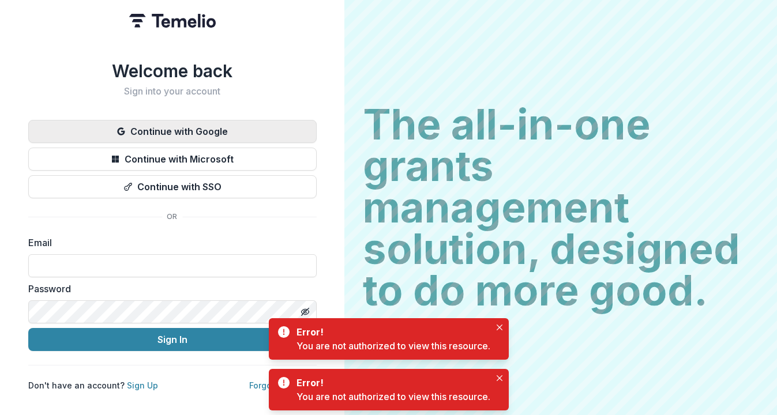
click at [192, 130] on button "Continue with Google" at bounding box center [172, 131] width 288 height 23
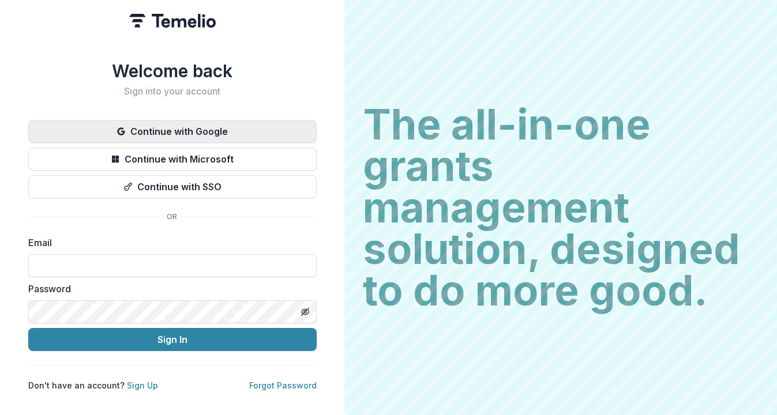
click at [192, 130] on button "Continue with Google" at bounding box center [172, 131] width 288 height 23
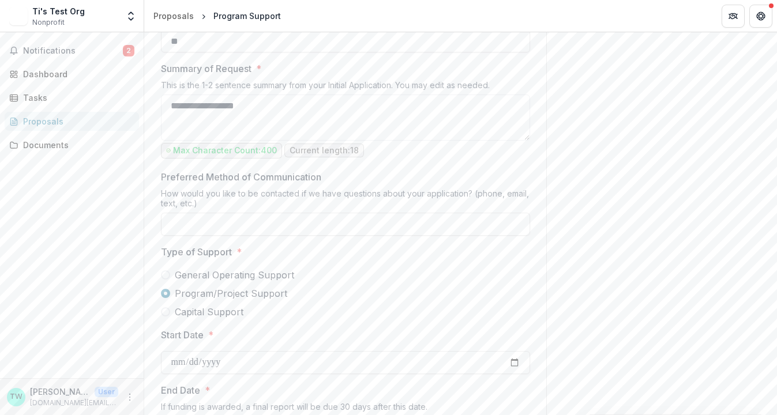
scroll to position [623, 0]
click at [300, 220] on input "Preferred Method of Communication" at bounding box center [345, 223] width 369 height 23
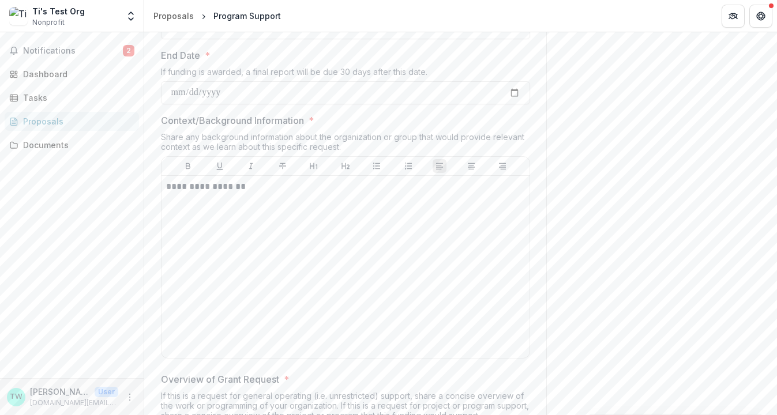
scroll to position [959, 0]
type input "****"
click at [283, 187] on p "**********" at bounding box center [345, 185] width 359 height 13
drag, startPoint x: 348, startPoint y: 186, endPoint x: 230, endPoint y: 187, distance: 118.2
click at [230, 187] on p "**********" at bounding box center [345, 185] width 359 height 13
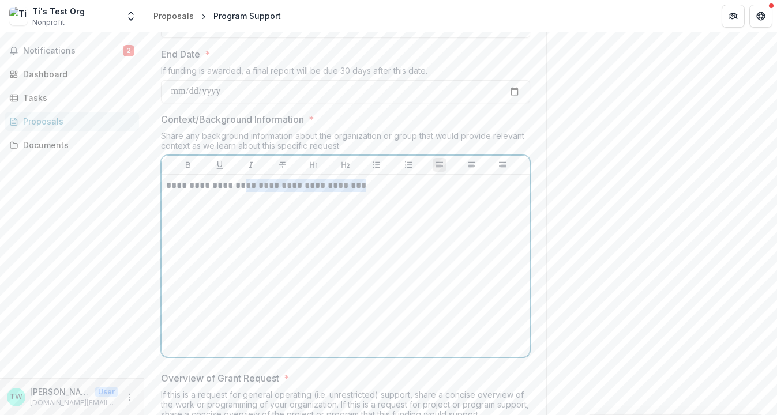
copy p "**********"
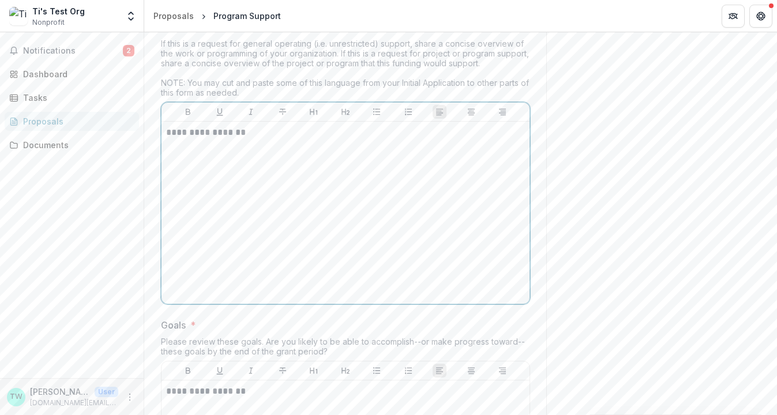
click at [272, 136] on p "**********" at bounding box center [345, 132] width 359 height 13
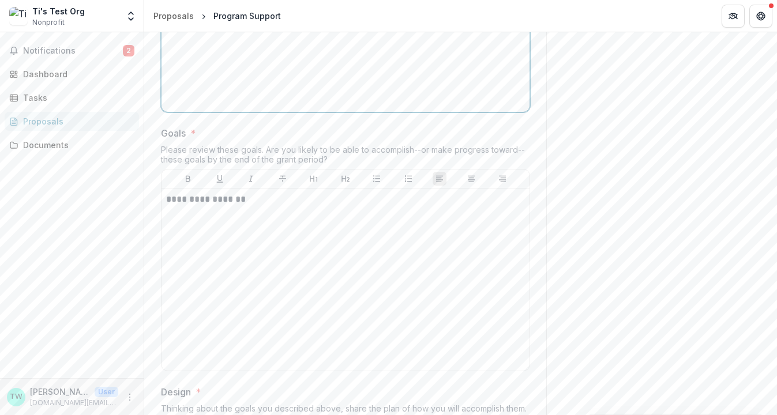
scroll to position [1587, 0]
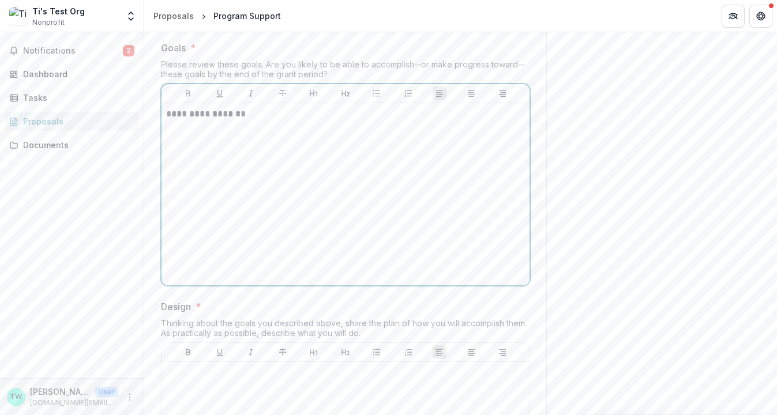
click at [270, 111] on p "**********" at bounding box center [345, 114] width 359 height 13
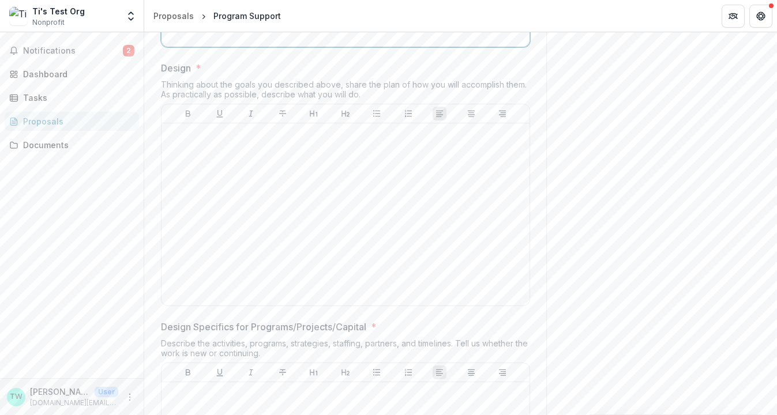
scroll to position [1845, 0]
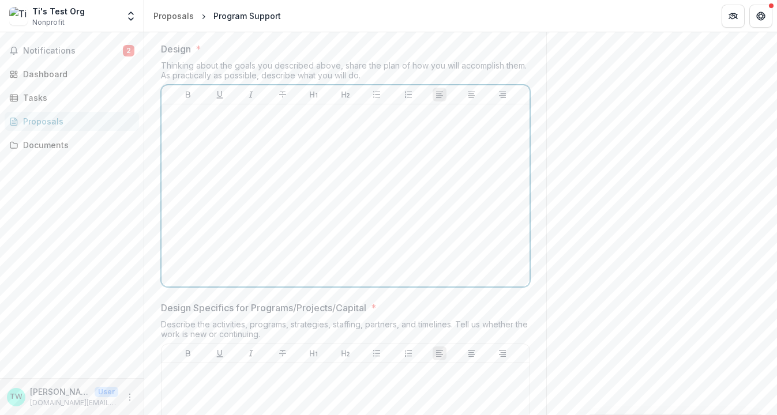
click at [264, 127] on div at bounding box center [345, 195] width 359 height 173
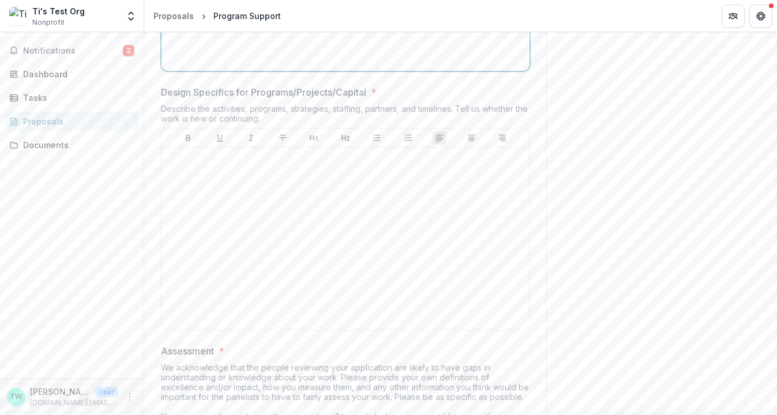
scroll to position [2100, 0]
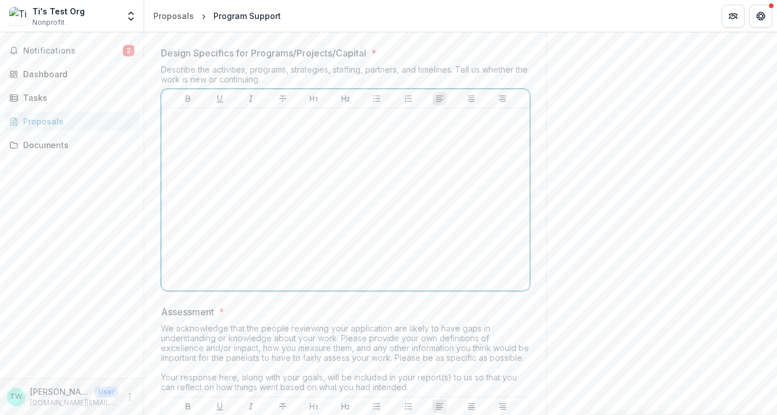
click at [266, 121] on p at bounding box center [345, 119] width 359 height 13
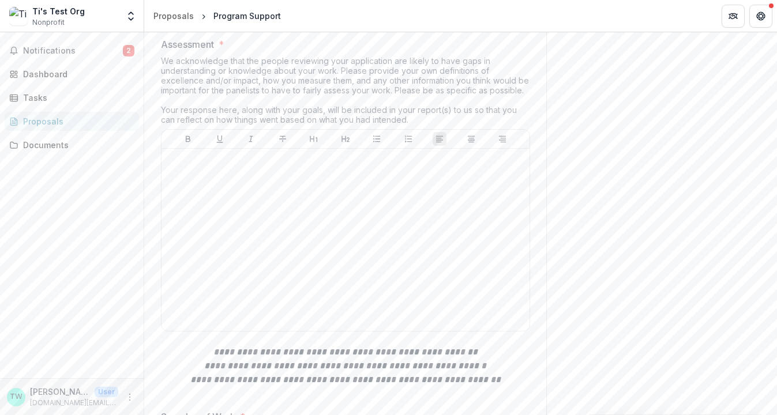
scroll to position [2386, 0]
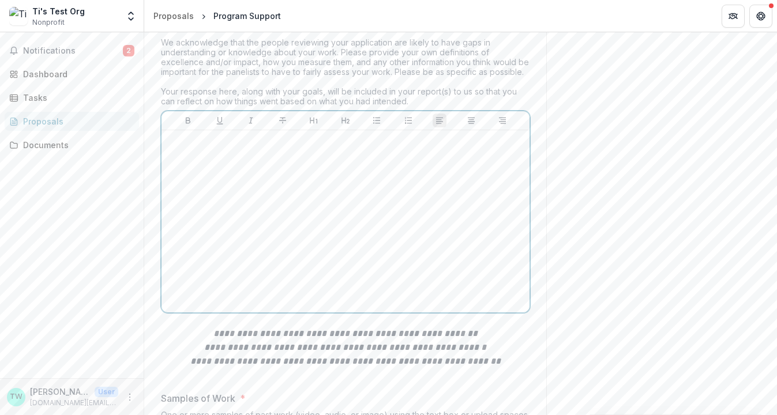
click at [257, 148] on div at bounding box center [345, 221] width 359 height 173
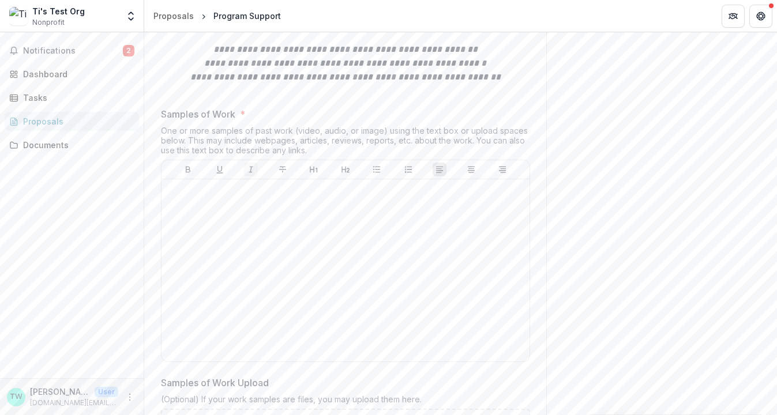
scroll to position [2676, 0]
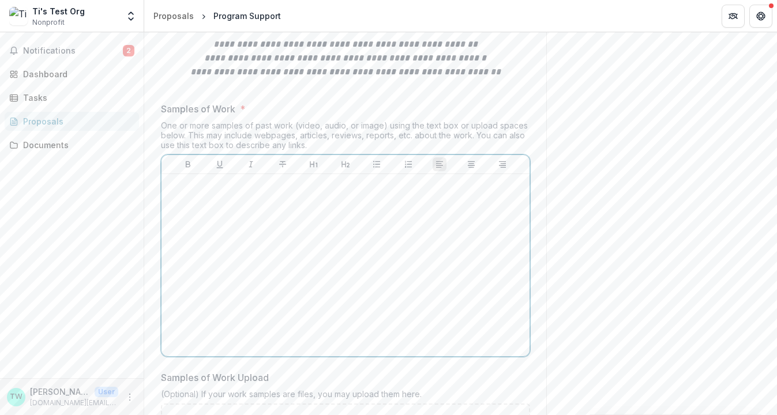
click at [238, 201] on div at bounding box center [345, 265] width 359 height 173
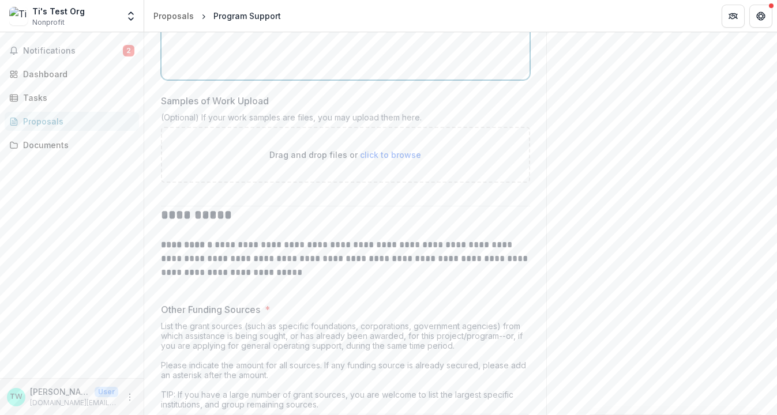
scroll to position [2953, 0]
click at [399, 153] on span "click to browse" at bounding box center [390, 154] width 61 height 10
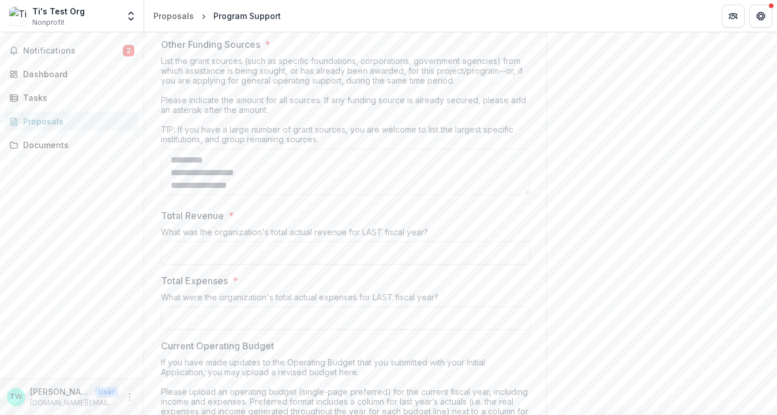
scroll to position [3209, 0]
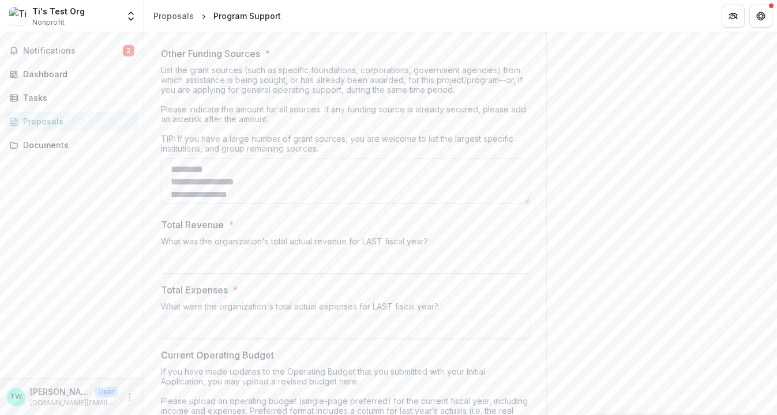
click at [340, 188] on textarea "Other Funding Sources *" at bounding box center [345, 181] width 369 height 46
type textarea "******"
click at [320, 260] on input "Total Revenue *" at bounding box center [345, 262] width 369 height 23
type input "**"
click at [303, 325] on input "Total Expenses *" at bounding box center [345, 327] width 369 height 23
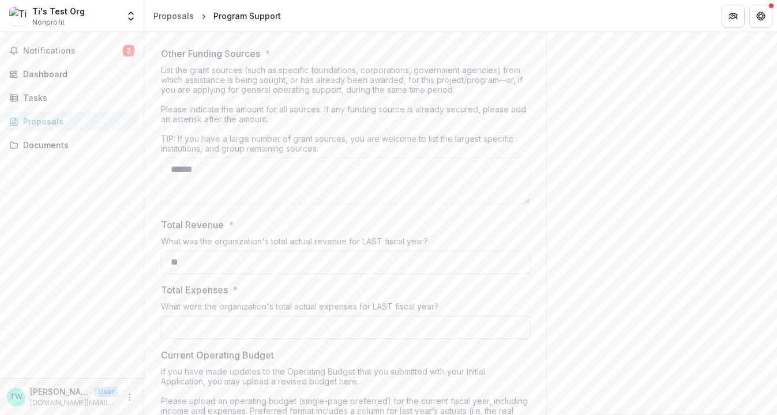
type input "**"
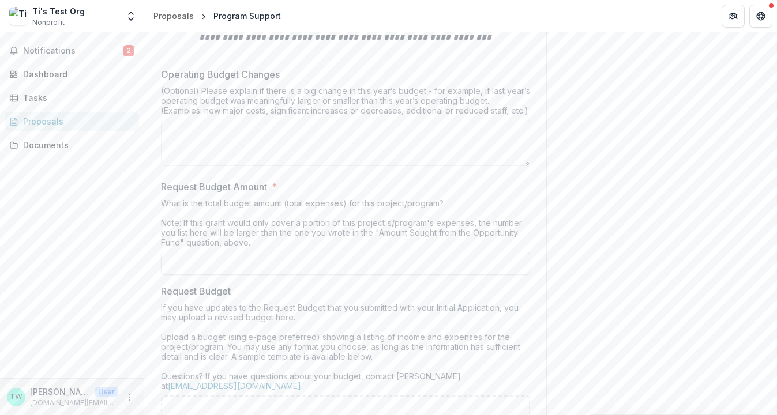
scroll to position [3762, 0]
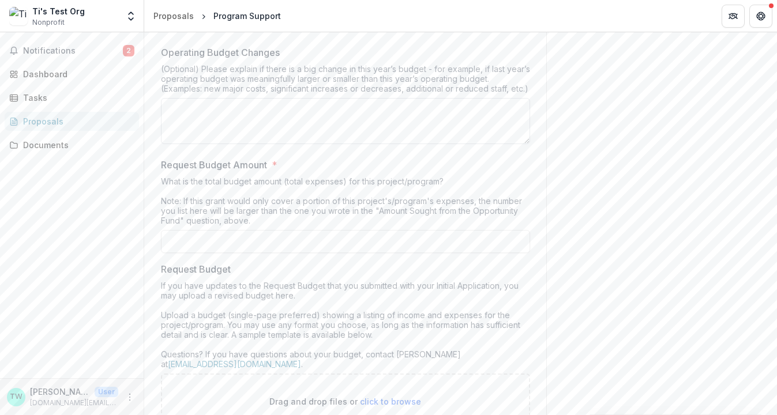
click at [296, 106] on textarea "Operating Budget Changes" at bounding box center [345, 121] width 369 height 46
paste textarea "**********"
type textarea "**********"
click at [266, 239] on input "Request Budget Amount *" at bounding box center [345, 241] width 369 height 23
type input "**"
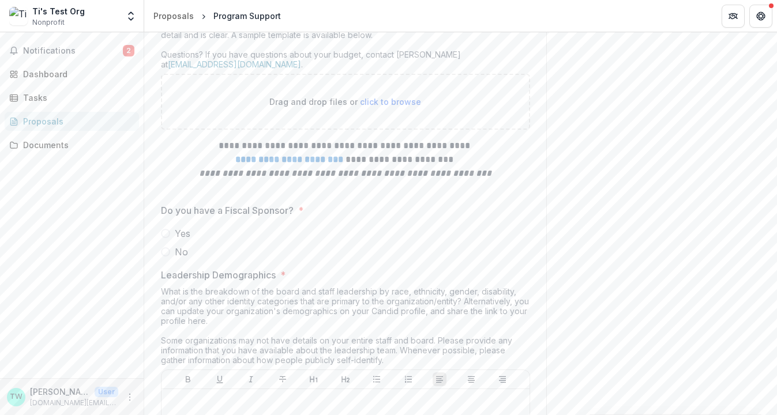
scroll to position [4066, 0]
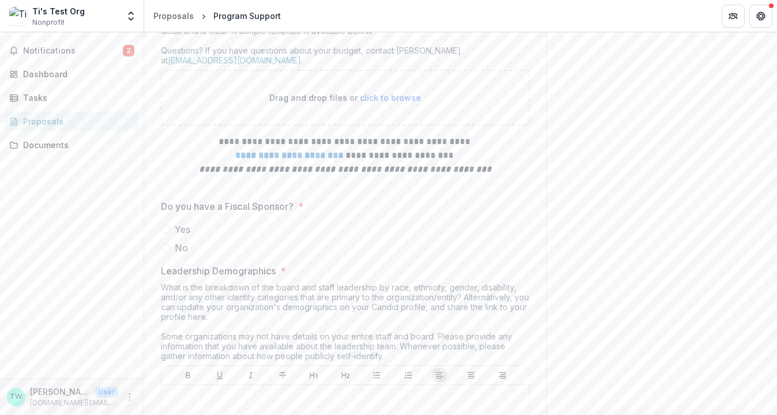
click at [164, 227] on span at bounding box center [165, 229] width 9 height 9
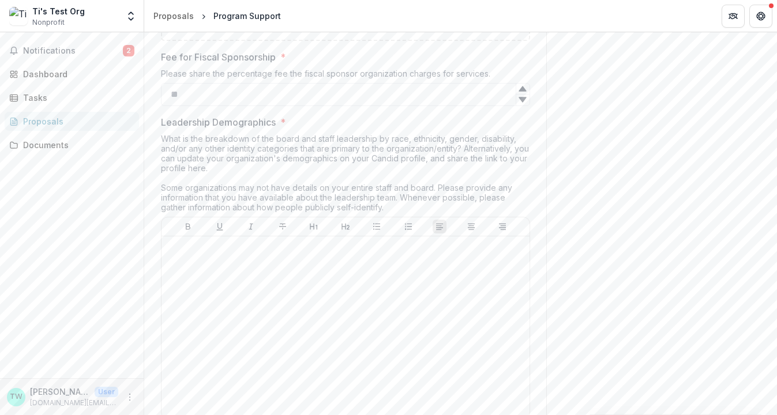
scroll to position [4401, 0]
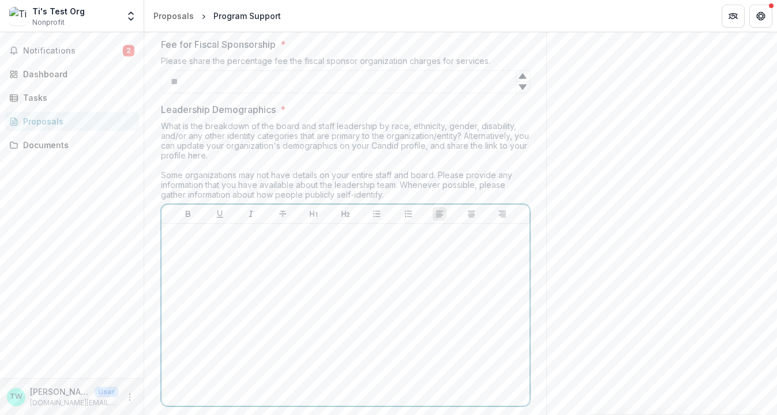
click at [258, 254] on div at bounding box center [345, 314] width 359 height 173
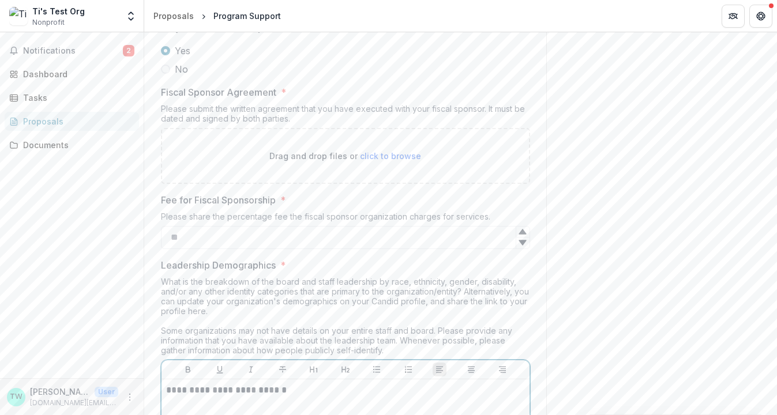
scroll to position [4210, 0]
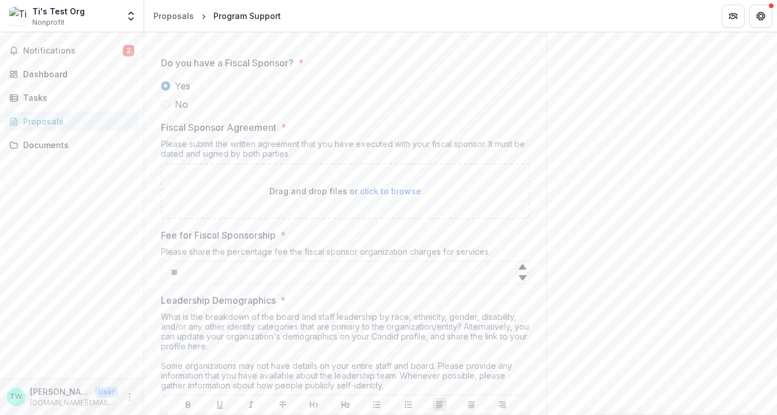
click at [393, 181] on div "Drag and drop files or click to browse" at bounding box center [345, 191] width 369 height 56
type input "**********"
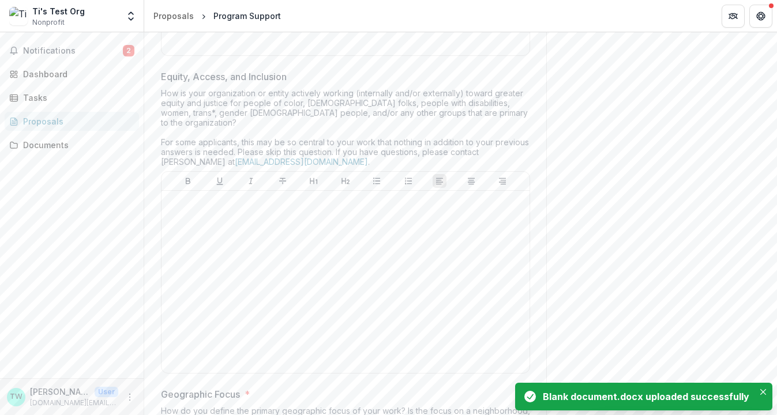
scroll to position [4849, 0]
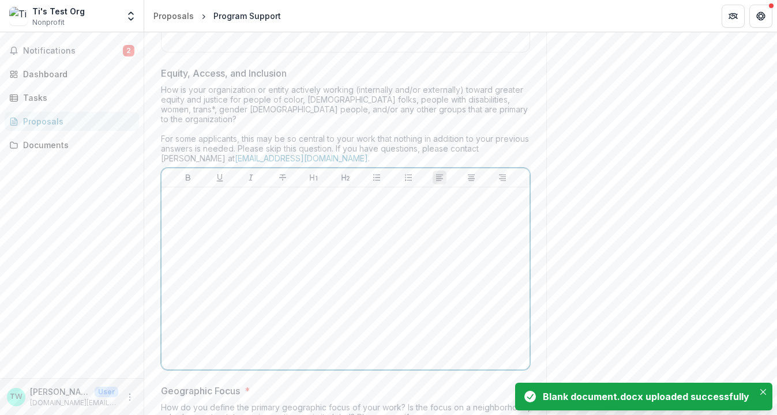
click at [306, 204] on div at bounding box center [345, 278] width 359 height 173
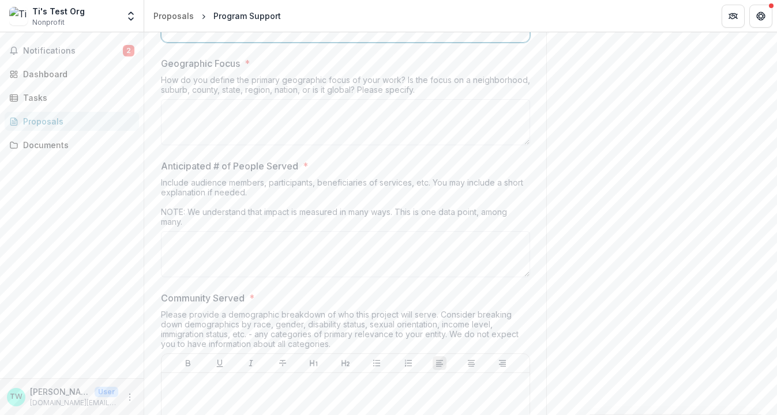
scroll to position [5169, 0]
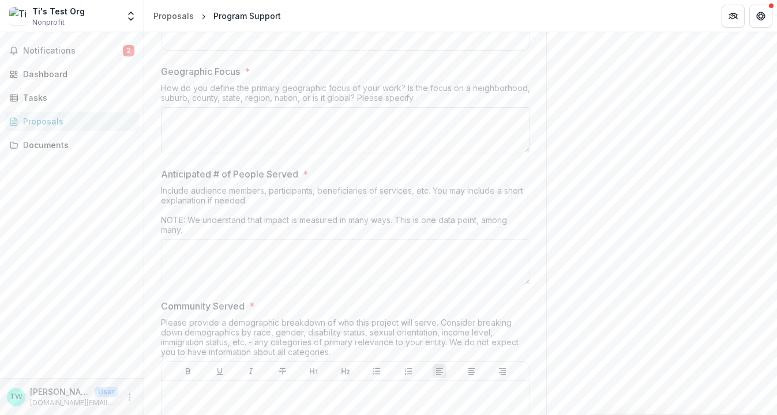
click at [321, 111] on textarea "Geographic Focus *" at bounding box center [345, 130] width 369 height 46
type textarea "**********"
click at [305, 240] on textarea "Anticipated # of People Served *" at bounding box center [345, 262] width 369 height 46
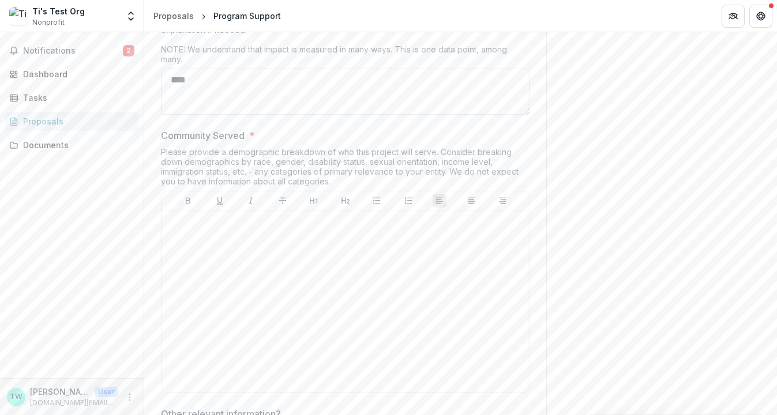
scroll to position [5338, 0]
type textarea "****"
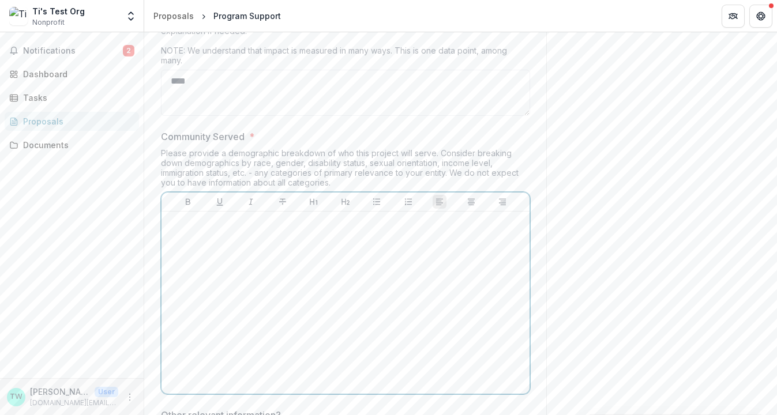
click at [266, 226] on div at bounding box center [345, 302] width 359 height 173
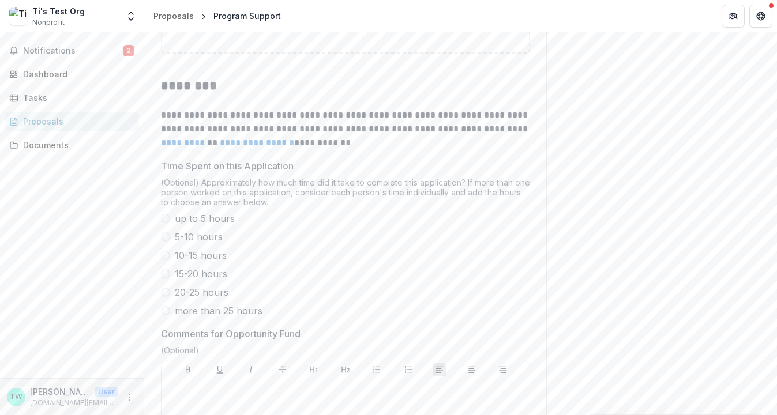
scroll to position [5794, 0]
click at [163, 305] on span at bounding box center [165, 309] width 9 height 9
click at [164, 212] on span at bounding box center [165, 216] width 9 height 9
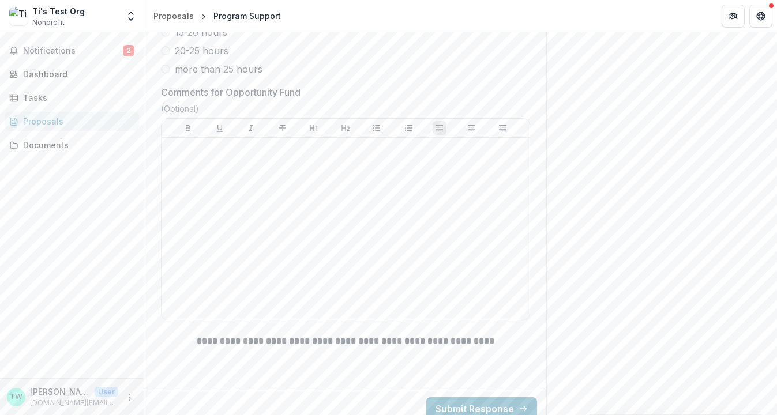
scroll to position [6033, 0]
click at [460, 399] on button "Submit Response" at bounding box center [481, 408] width 111 height 23
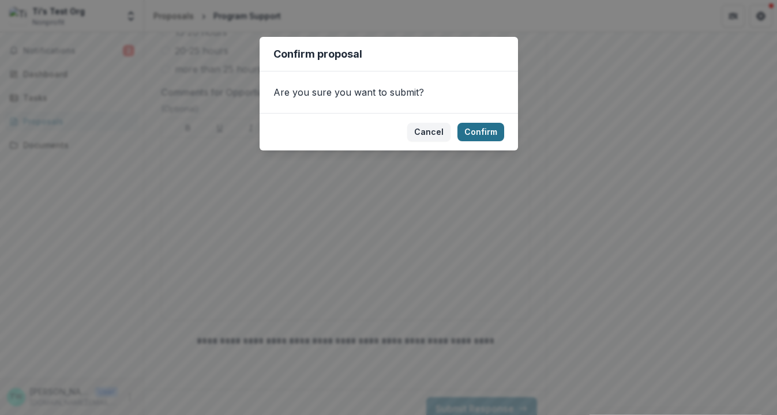
click at [488, 134] on button "Confirm" at bounding box center [480, 132] width 47 height 18
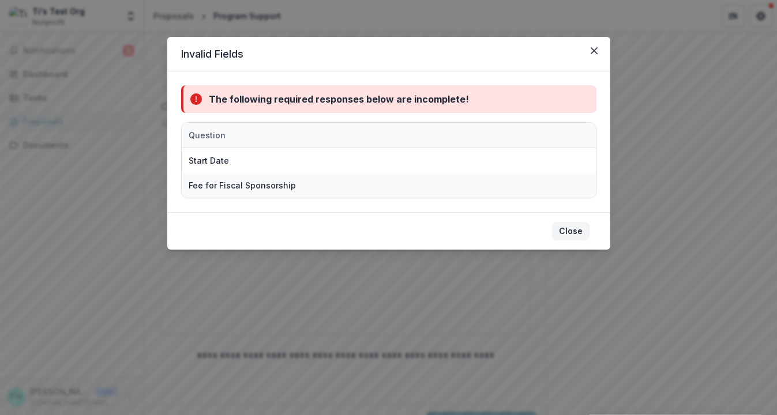
click at [574, 230] on button "Close" at bounding box center [570, 231] width 37 height 18
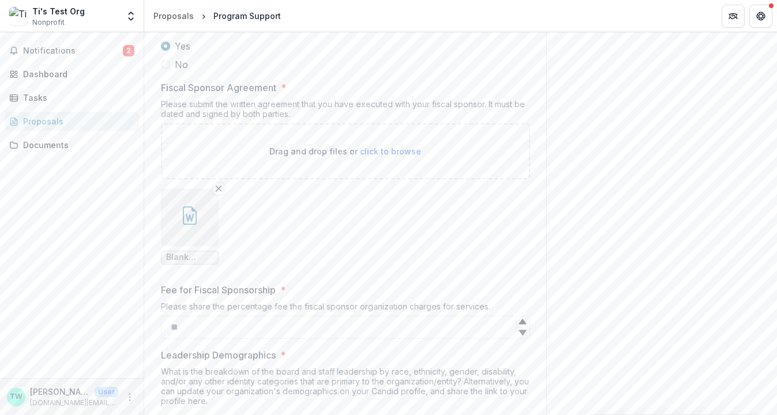
scroll to position [4273, 0]
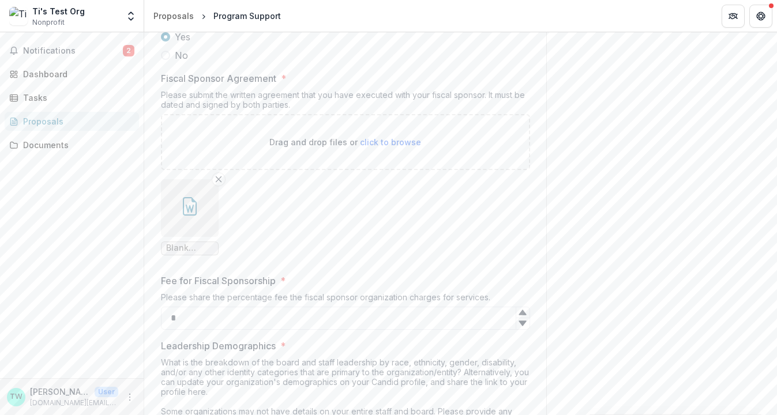
click at [524, 312] on icon at bounding box center [522, 312] width 9 height 9
click at [523, 322] on icon at bounding box center [522, 323] width 7 height 5
click at [523, 308] on icon at bounding box center [522, 312] width 9 height 9
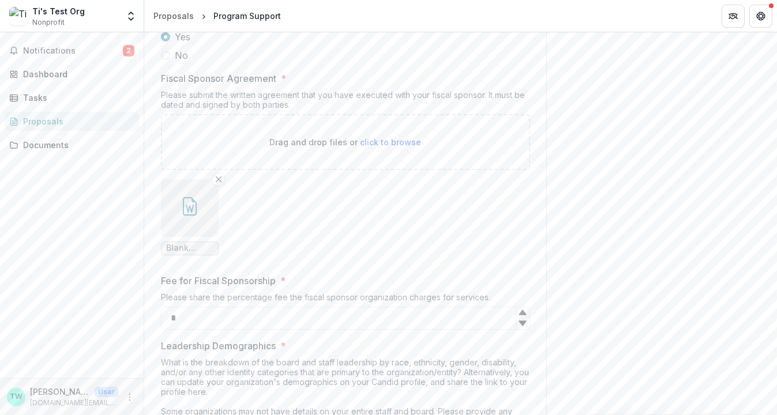
click at [523, 308] on icon at bounding box center [522, 312] width 9 height 9
type input "*"
click at [523, 308] on icon at bounding box center [522, 312] width 9 height 9
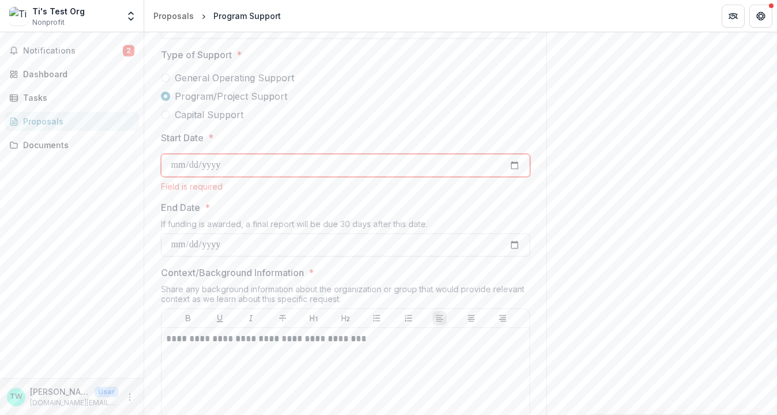
scroll to position [818, 0]
click at [289, 160] on input "Start Date *" at bounding box center [345, 167] width 369 height 23
type input "**********"
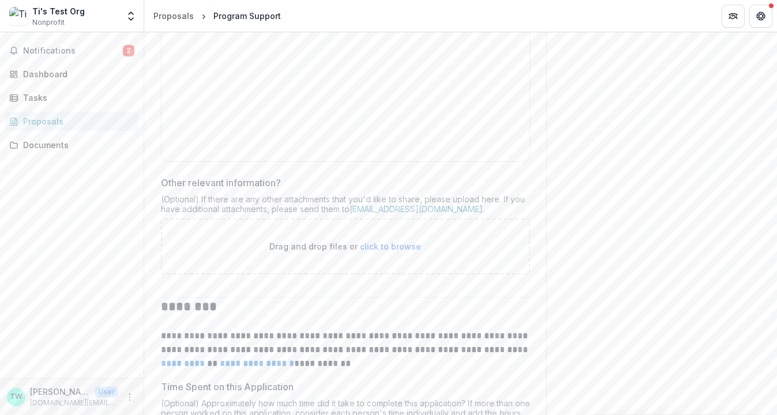
scroll to position [6048, 0]
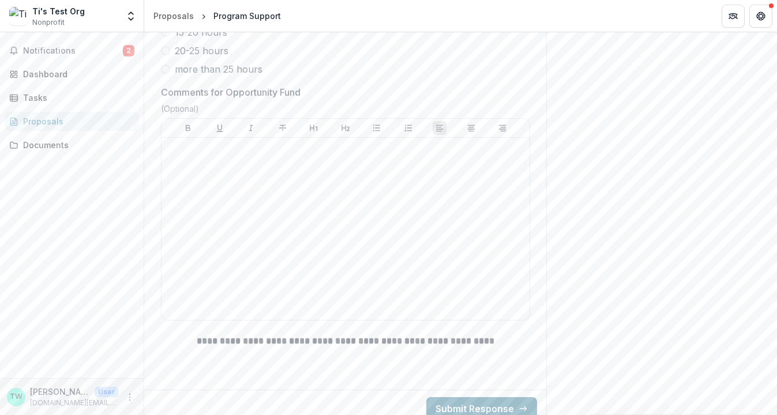
click at [498, 400] on button "Submit Response" at bounding box center [481, 408] width 111 height 23
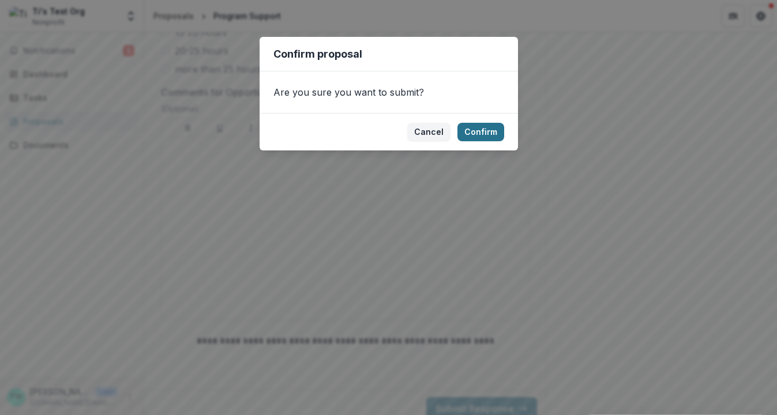
click at [481, 134] on button "Confirm" at bounding box center [480, 132] width 47 height 18
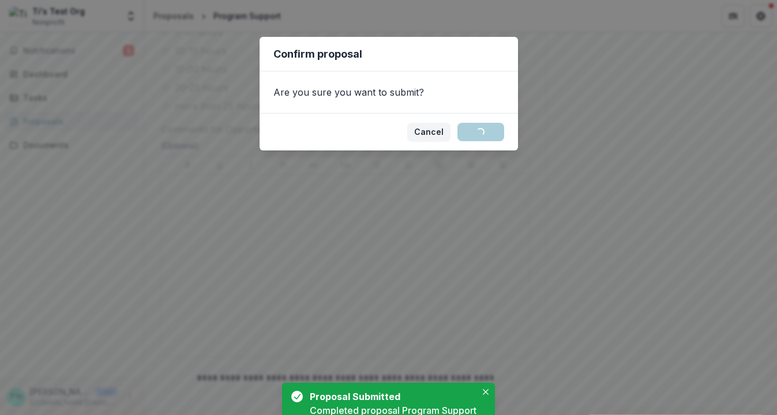
scroll to position [4378, 0]
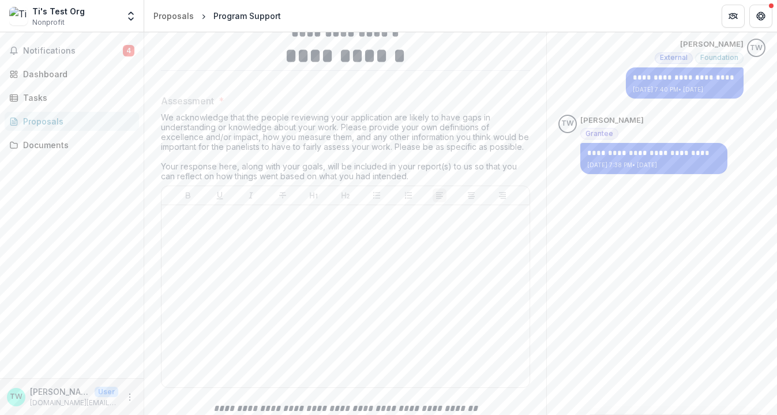
scroll to position [224, 0]
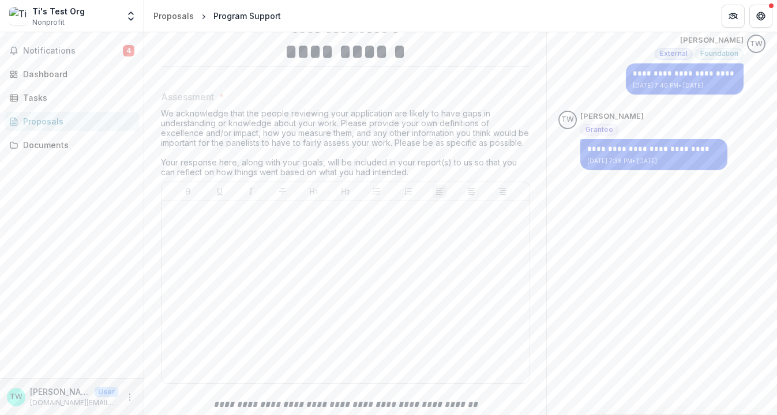
click at [236, 255] on div at bounding box center [345, 292] width 359 height 173
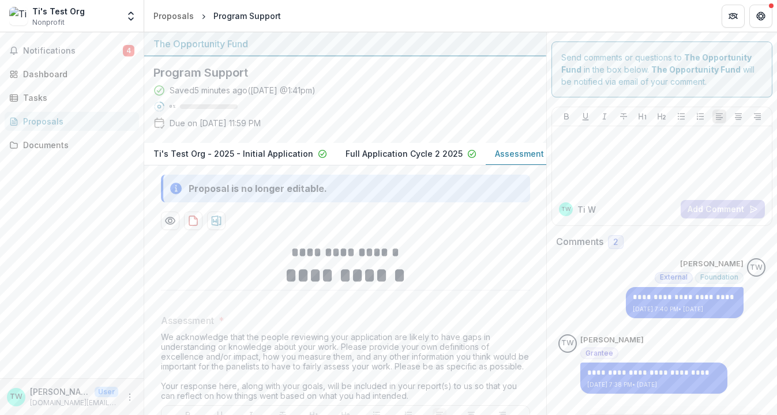
scroll to position [0, 0]
click at [605, 290] on div "**********" at bounding box center [661, 288] width 207 height 60
click at [508, 157] on p "Assessment for Early Awards" at bounding box center [553, 154] width 117 height 12
click at [87, 51] on span "Notifications" at bounding box center [73, 51] width 100 height 10
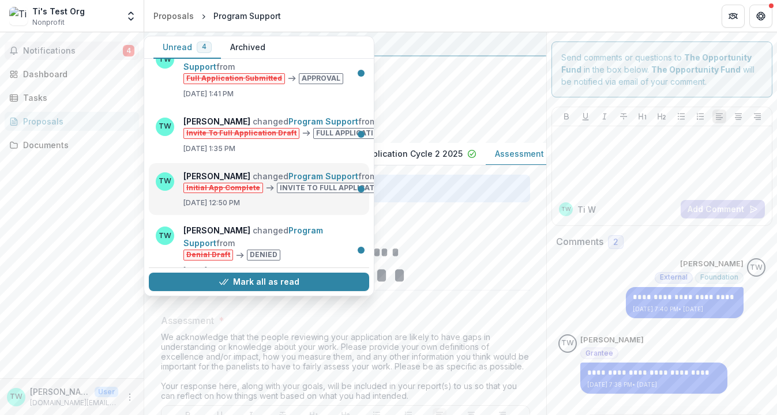
scroll to position [22, 0]
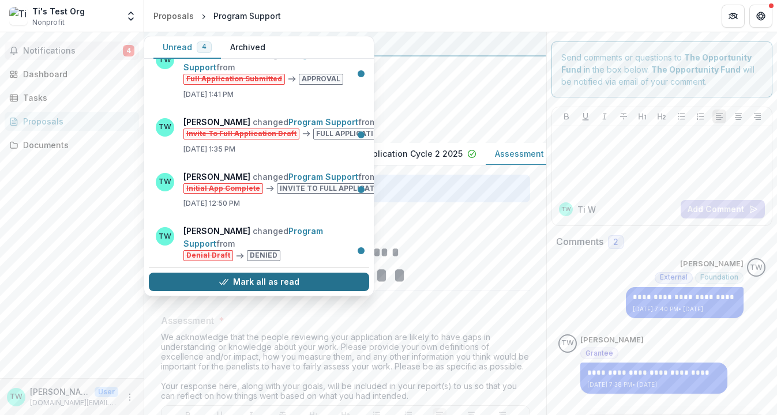
click at [227, 277] on icon "button" at bounding box center [223, 281] width 9 height 9
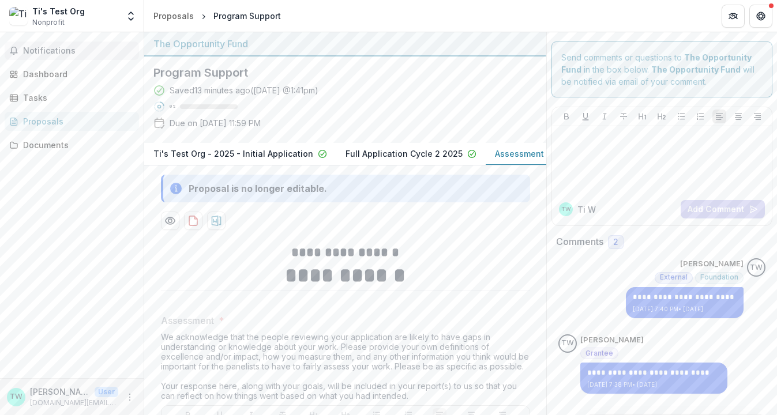
click at [81, 274] on div "Notifications Unread 0 Archived You don't have any unread notifications We'll n…" at bounding box center [72, 205] width 144 height 346
click at [81, 274] on div "Notifications Dashboard Tasks Proposals Documents" at bounding box center [72, 205] width 144 height 346
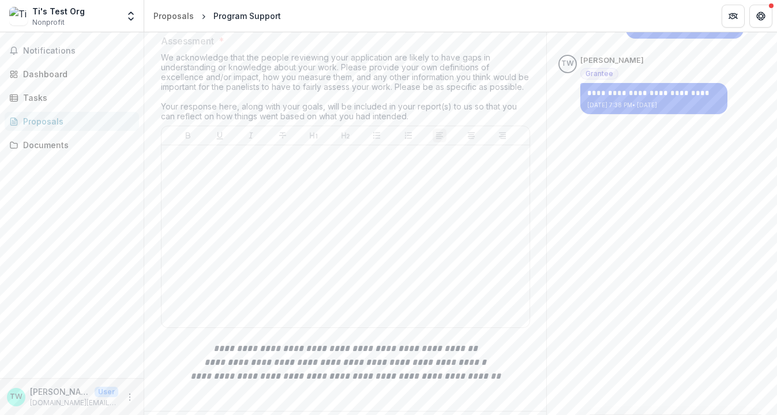
scroll to position [280, 0]
click at [270, 217] on div at bounding box center [345, 235] width 359 height 173
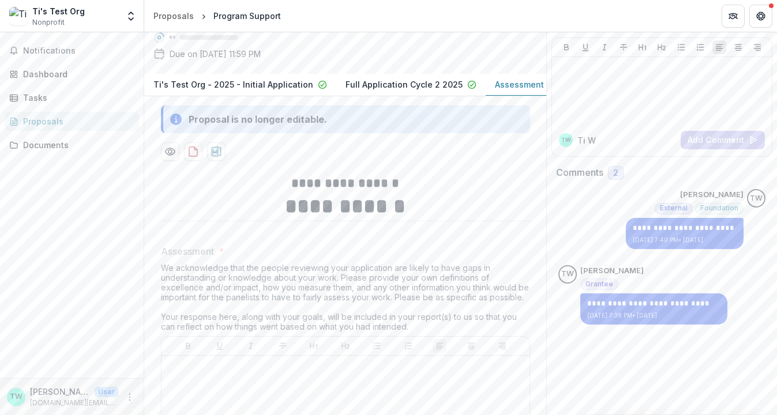
scroll to position [67, 0]
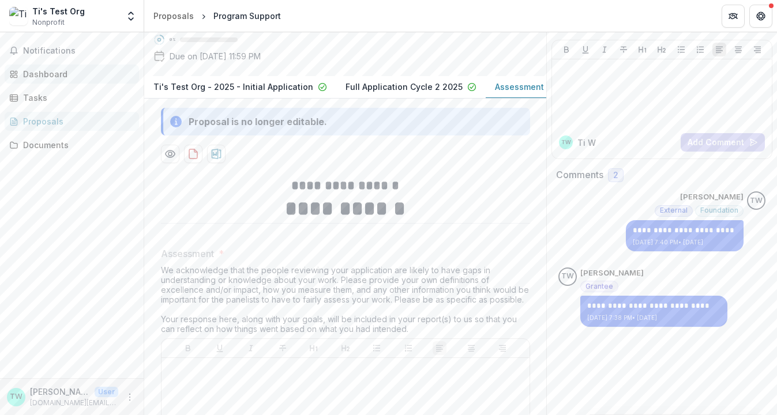
click at [58, 77] on div "Dashboard" at bounding box center [76, 74] width 107 height 12
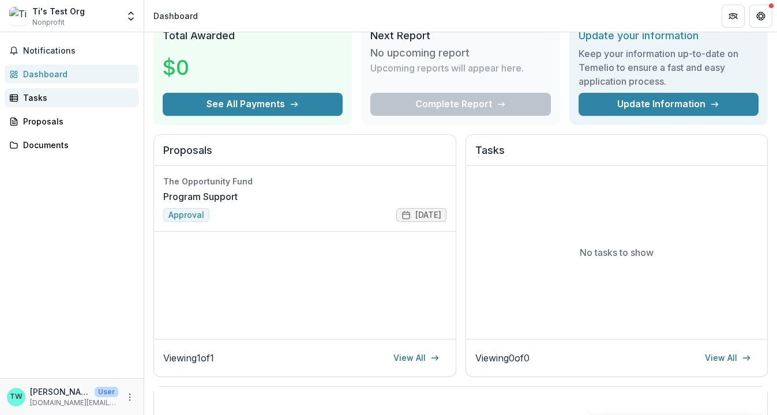
click at [27, 97] on div "Tasks" at bounding box center [76, 98] width 107 height 12
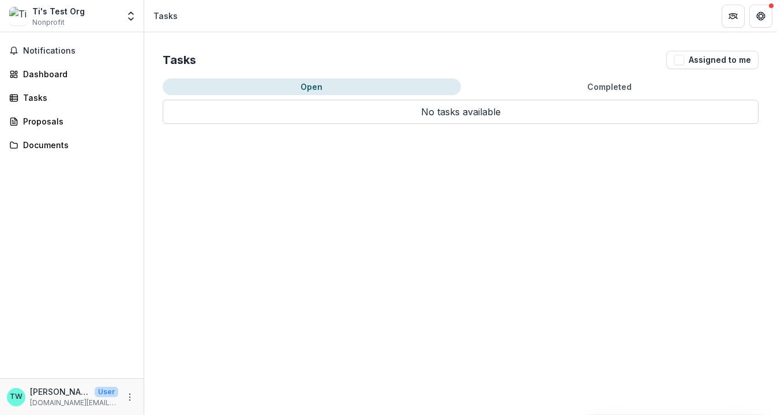
click at [294, 91] on button "Open" at bounding box center [312, 86] width 298 height 17
click at [599, 95] on button "Completed" at bounding box center [610, 86] width 298 height 17
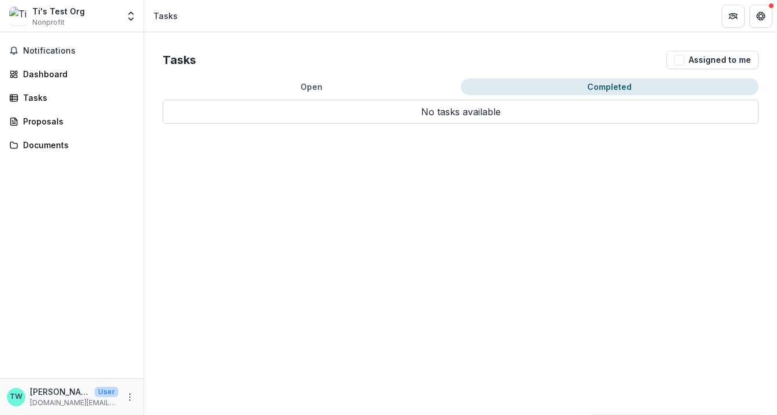
click at [599, 89] on button "Completed" at bounding box center [610, 86] width 298 height 17
click at [683, 60] on span "button" at bounding box center [679, 60] width 10 height 10
click at [626, 88] on button "Completed" at bounding box center [610, 86] width 298 height 17
click at [311, 88] on button "Open" at bounding box center [312, 86] width 298 height 17
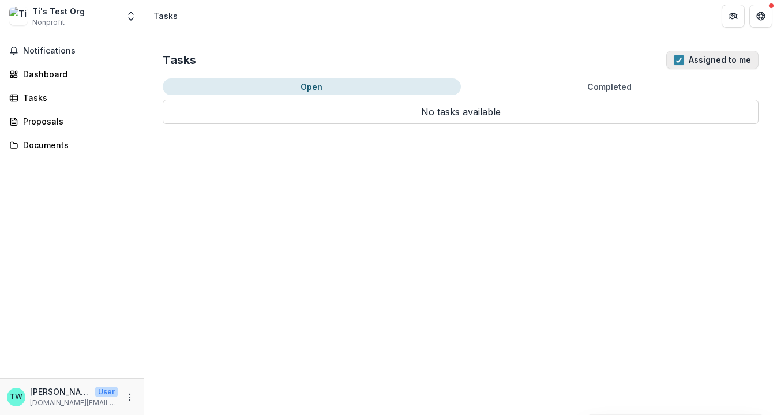
click at [678, 58] on span "button" at bounding box center [679, 60] width 10 height 10
click at [46, 122] on div "Proposals" at bounding box center [76, 121] width 107 height 12
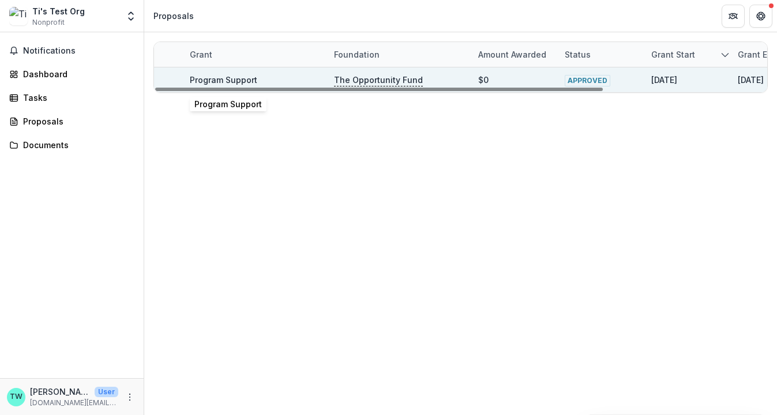
click at [233, 80] on link "Program Support" at bounding box center [223, 80] width 67 height 10
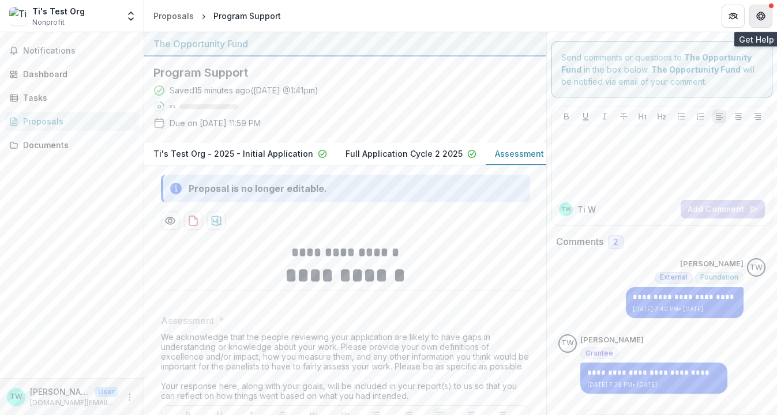
click at [754, 24] on button "Get Help" at bounding box center [760, 16] width 23 height 23
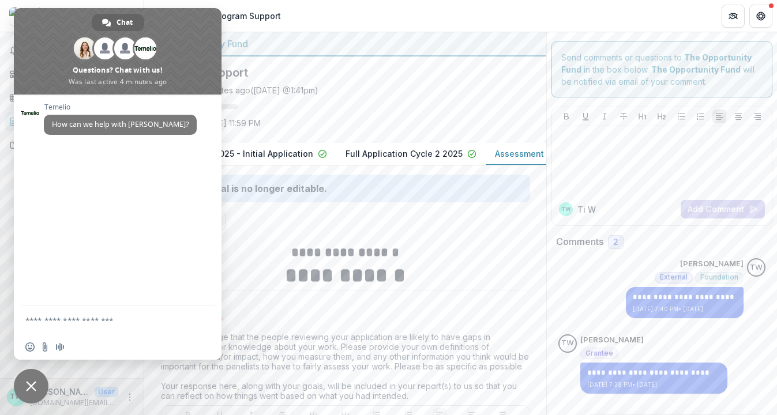
click at [32, 383] on span "Close chat" at bounding box center [31, 386] width 10 height 10
